Goal: Transaction & Acquisition: Purchase product/service

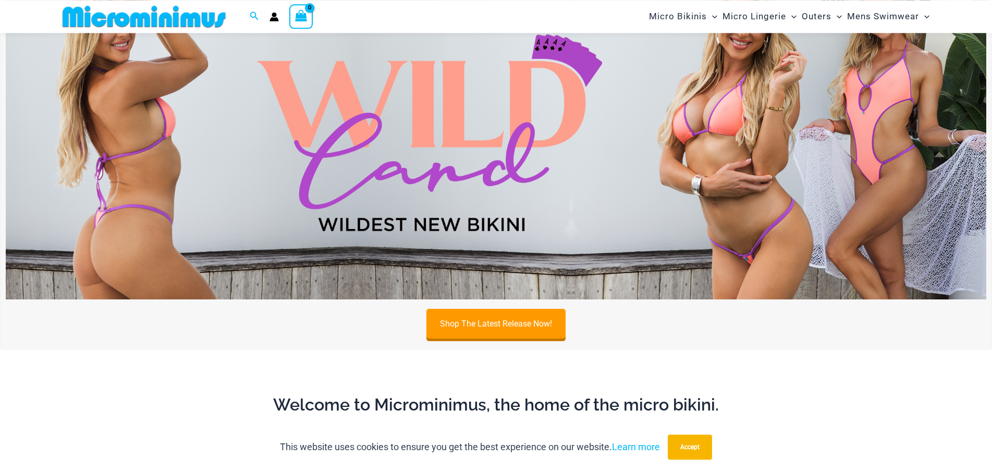
scroll to position [489, 0]
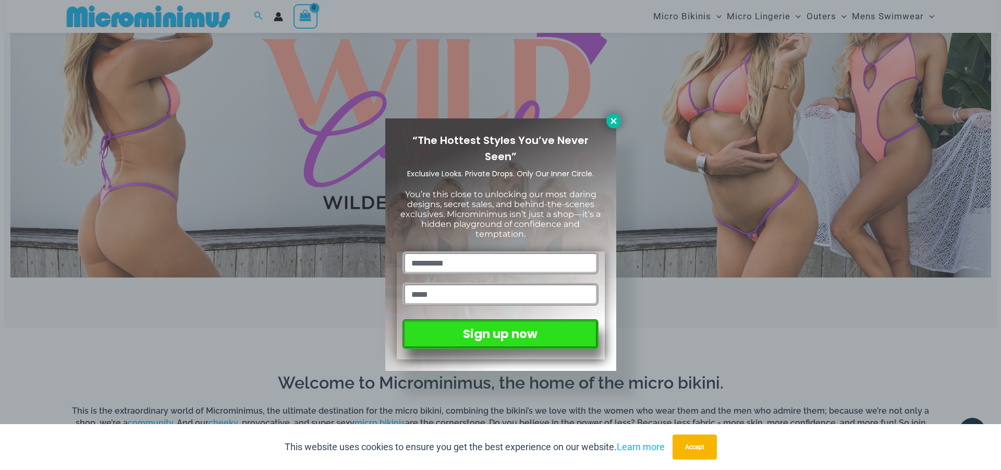
click at [610, 119] on icon at bounding box center [613, 120] width 9 height 9
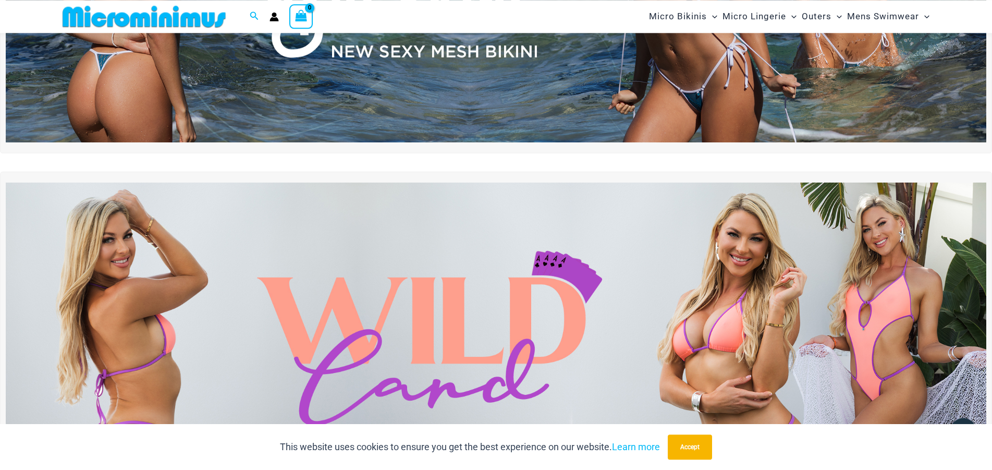
scroll to position [239, 0]
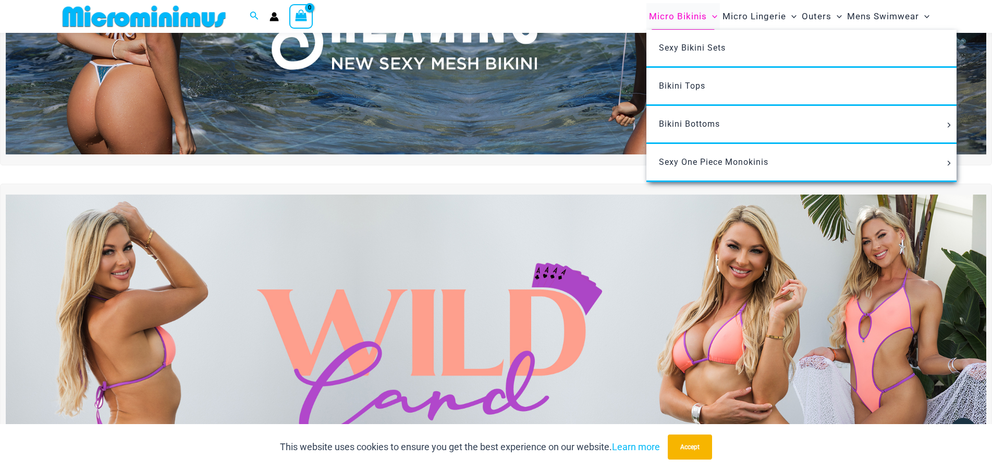
click at [656, 17] on span "Micro Bikinis" at bounding box center [678, 16] width 58 height 27
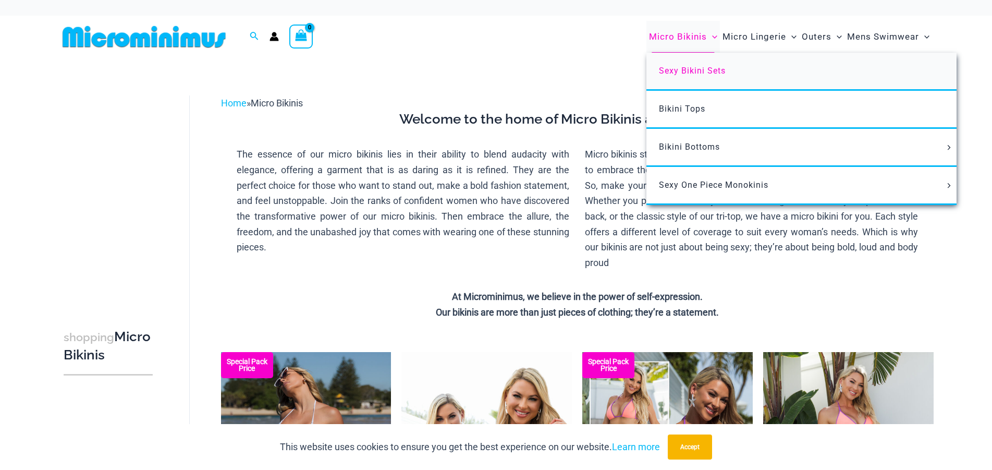
click at [663, 75] on span "Sexy Bikini Sets" at bounding box center [692, 71] width 67 height 10
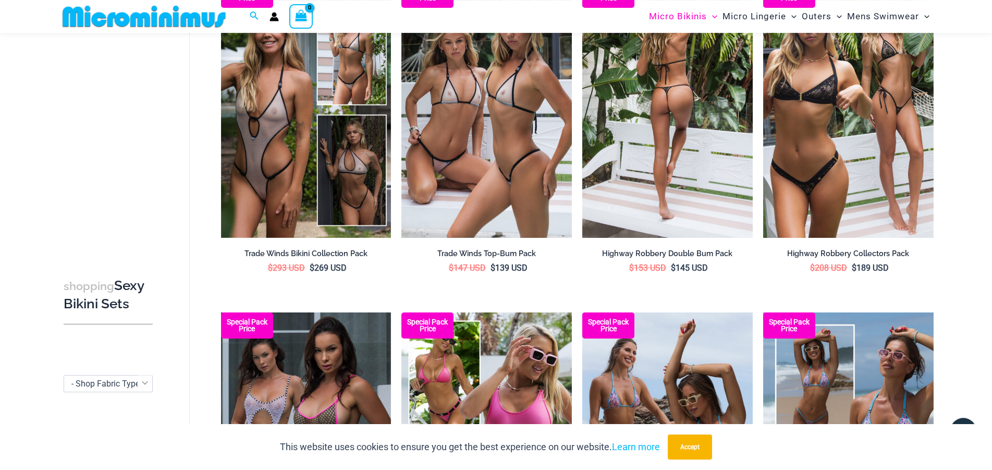
scroll to position [1177, 0]
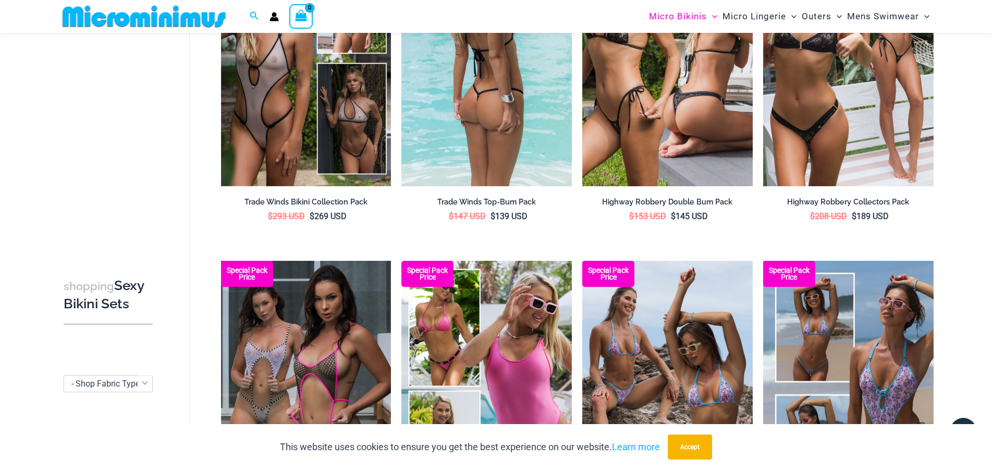
click at [481, 114] on img at bounding box center [486, 57] width 170 height 255
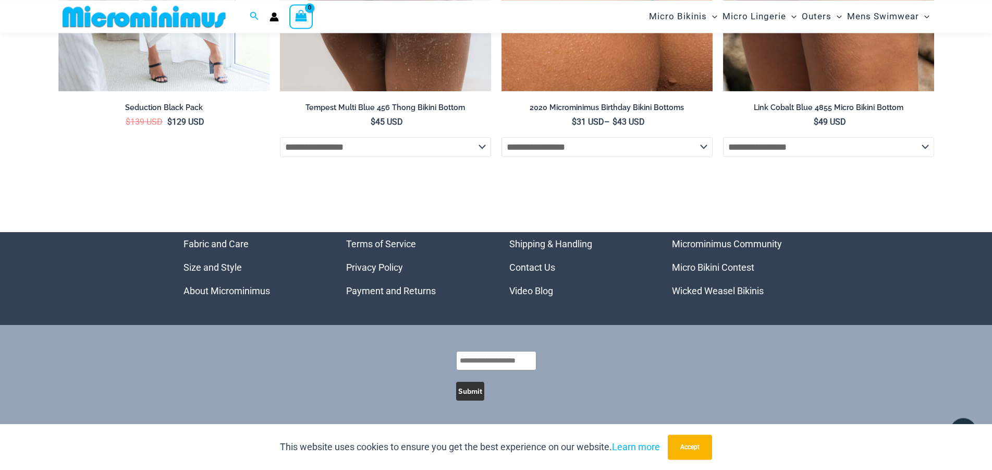
scroll to position [4122, 0]
